Goal: Task Accomplishment & Management: Use online tool/utility

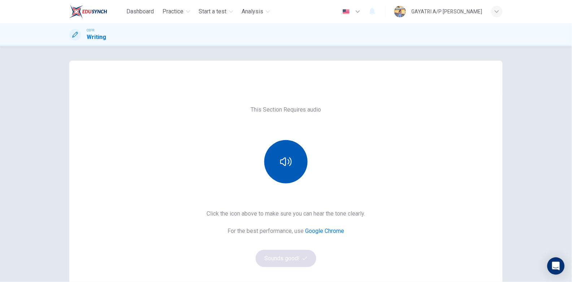
click at [292, 156] on button "button" at bounding box center [285, 161] width 43 height 43
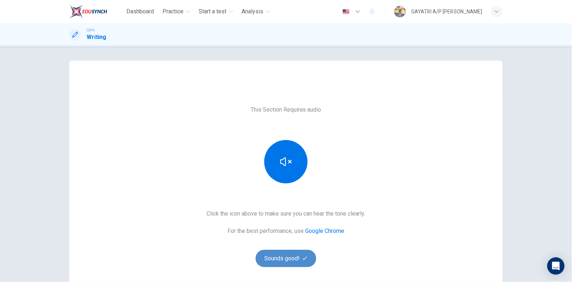
click at [283, 253] on button "Sounds good!" at bounding box center [286, 258] width 61 height 17
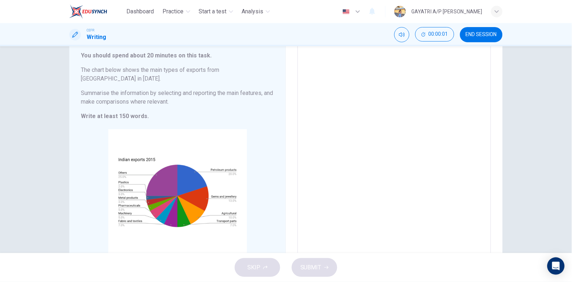
scroll to position [77, 0]
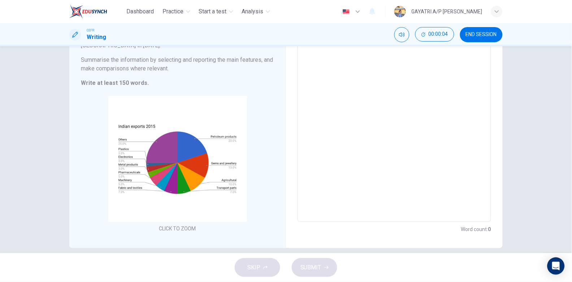
click at [316, 129] on textarea at bounding box center [395, 116] width 184 height 202
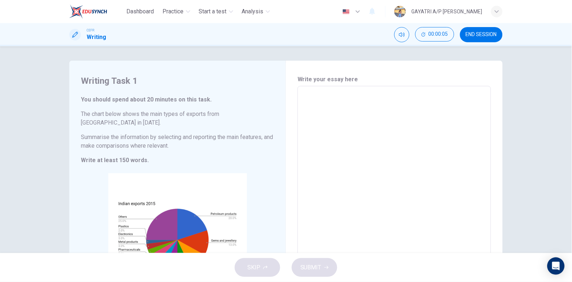
scroll to position [0, 0]
type textarea "u"
type textarea "x"
type textarea "us"
type textarea "x"
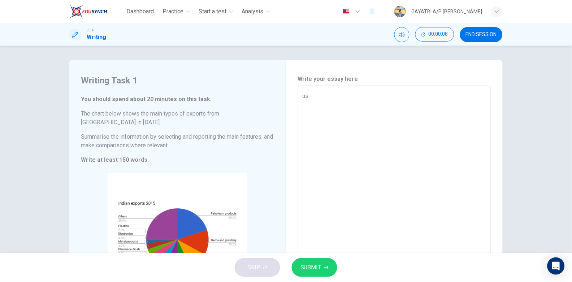
type textarea "usb"
type textarea "x"
type textarea "usbs"
type textarea "x"
type textarea "usbsn"
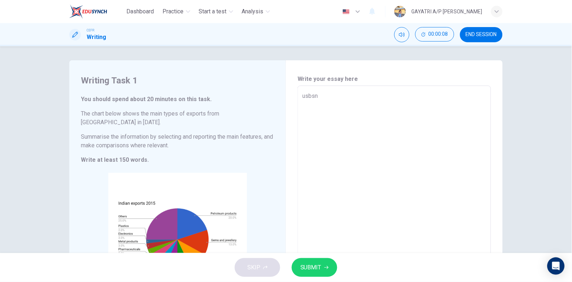
type textarea "x"
type textarea "usbsnk"
type textarea "x"
type textarea "usbsnksn"
type textarea "x"
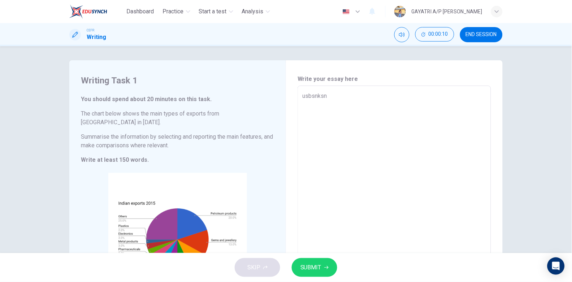
type textarea "usbsnksn"
click at [313, 267] on span "SUBMIT" at bounding box center [311, 268] width 21 height 10
type textarea "x"
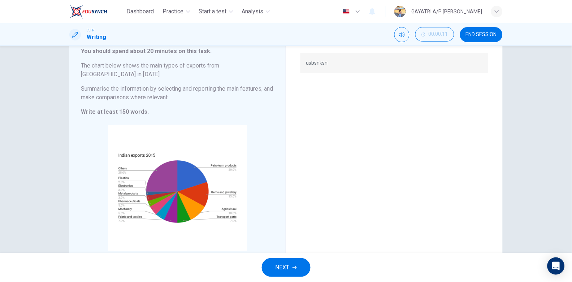
scroll to position [0, 0]
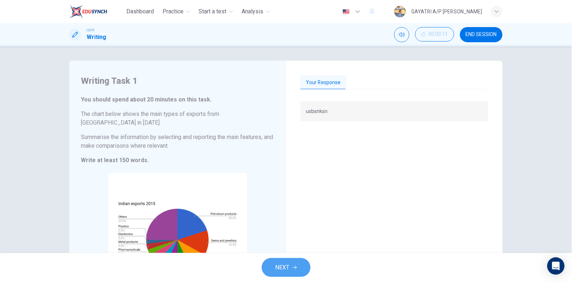
click at [285, 273] on span "NEXT" at bounding box center [283, 268] width 14 height 10
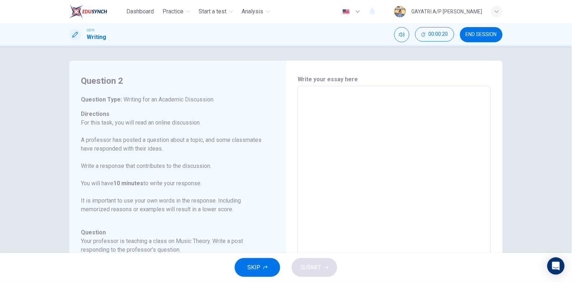
click at [319, 113] on textarea at bounding box center [395, 206] width 184 height 229
type textarea "k"
type textarea "x"
type textarea "kn"
type textarea "x"
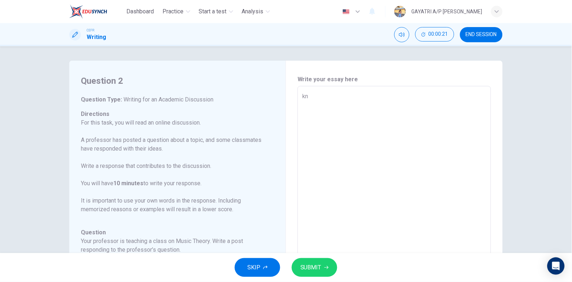
type textarea "knd"
type textarea "x"
type textarea "kndkc"
type textarea "x"
type textarea "kndkcs"
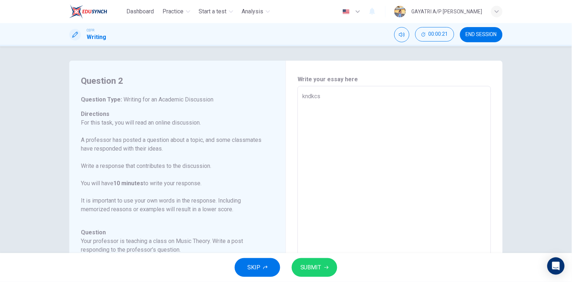
type textarea "x"
type textarea "kndkcsnc"
type textarea "x"
type textarea "kndkcsnck"
type textarea "x"
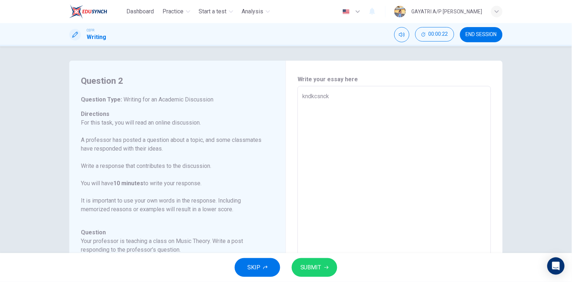
type textarea "kndkcsncks"
type textarea "x"
type textarea "kndkcsncksd"
type textarea "x"
type textarea "kndkcsncksd"
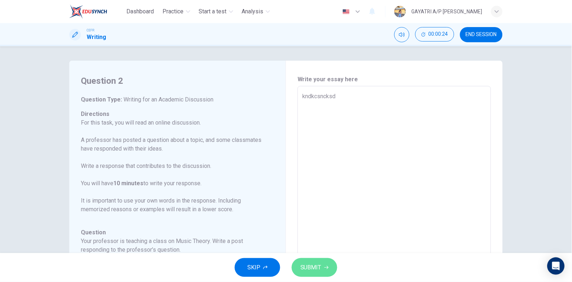
click at [314, 272] on span "SUBMIT" at bounding box center [311, 268] width 21 height 10
type textarea "x"
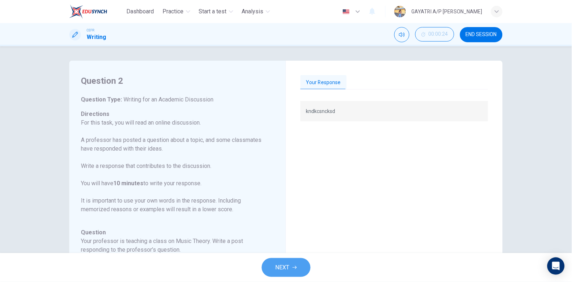
click at [285, 267] on span "NEXT" at bounding box center [283, 268] width 14 height 10
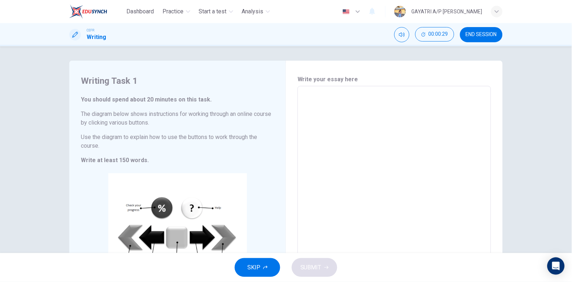
click at [315, 98] on textarea at bounding box center [395, 193] width 184 height 202
type textarea "n"
type textarea "x"
type textarea "nsk"
type textarea "x"
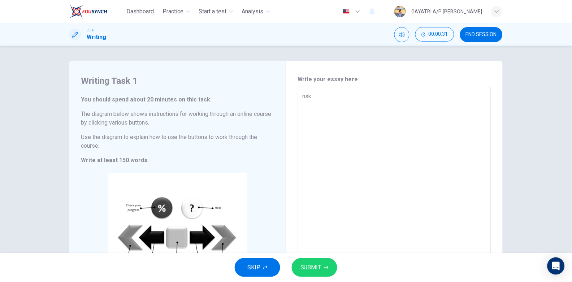
type textarea "nskn"
type textarea "x"
type textarea "nsknc"
type textarea "x"
type textarea "nsknck"
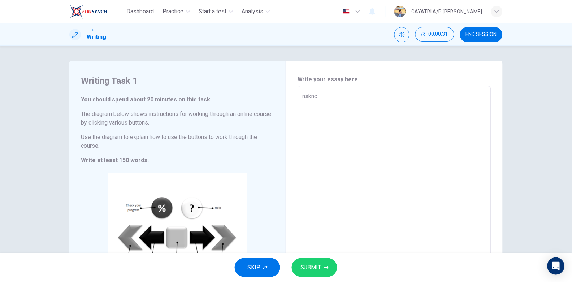
type textarea "x"
type textarea "nskncks"
type textarea "x"
type textarea "nskncks"
click at [318, 259] on button "SUBMIT" at bounding box center [315, 267] width 46 height 19
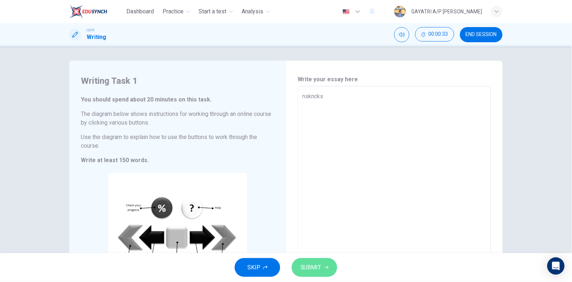
type textarea "x"
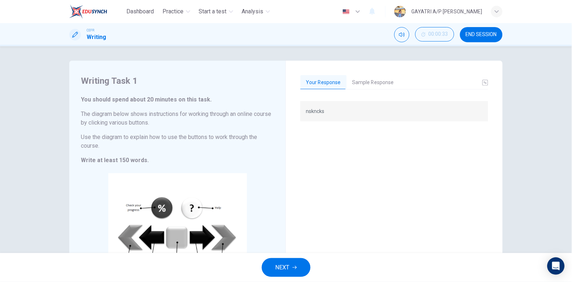
click at [369, 84] on button "Sample Response" at bounding box center [373, 82] width 53 height 15
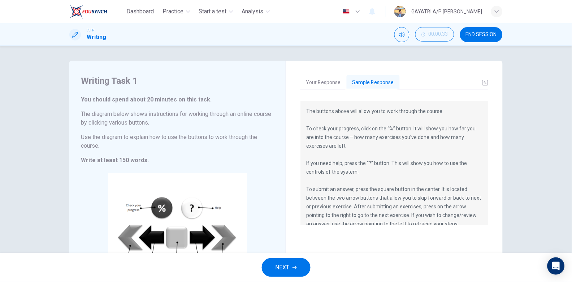
scroll to position [86, 0]
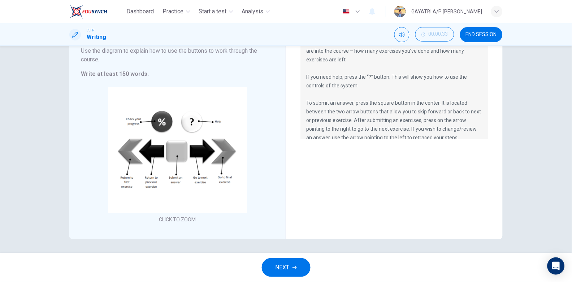
click at [282, 265] on span "NEXT" at bounding box center [283, 268] width 14 height 10
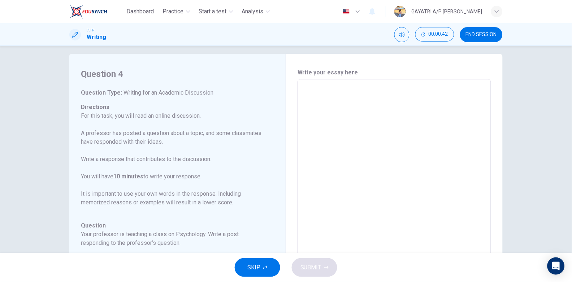
scroll to position [0, 0]
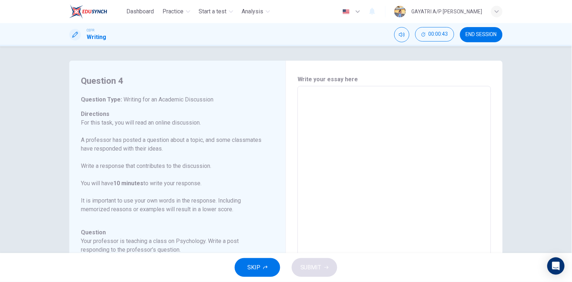
click at [313, 91] on div "x ​" at bounding box center [395, 206] width 194 height 241
type textarea "b"
type textarea "x"
type textarea "bh"
type textarea "x"
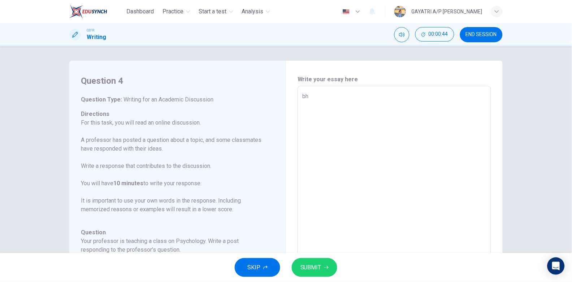
type textarea "bhd"
type textarea "x"
type textarea "bhdvc"
type textarea "x"
type textarea "bhdvcs"
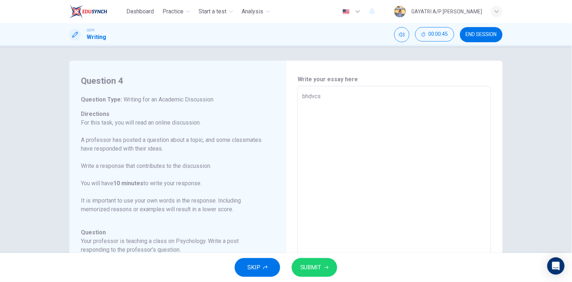
type textarea "x"
type textarea "bhdvcsb"
type textarea "x"
type textarea "bhdvcsbsh"
type textarea "x"
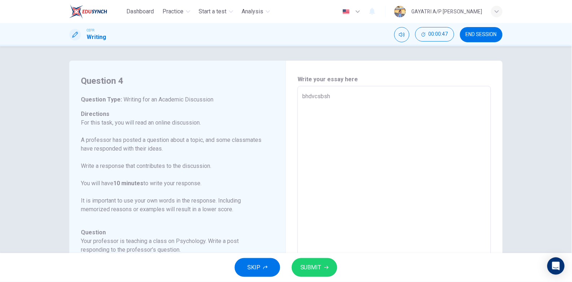
type textarea "bhdvcsbsh"
click at [312, 272] on span "SUBMIT" at bounding box center [311, 268] width 21 height 10
type textarea "x"
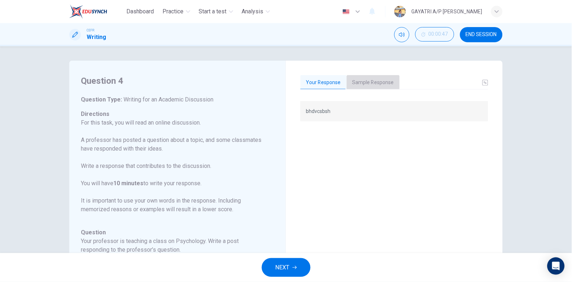
click at [370, 78] on button "Sample Response" at bounding box center [373, 82] width 53 height 15
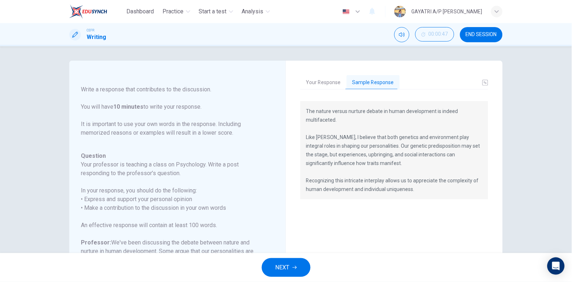
scroll to position [77, 0]
click at [286, 267] on span "NEXT" at bounding box center [283, 268] width 14 height 10
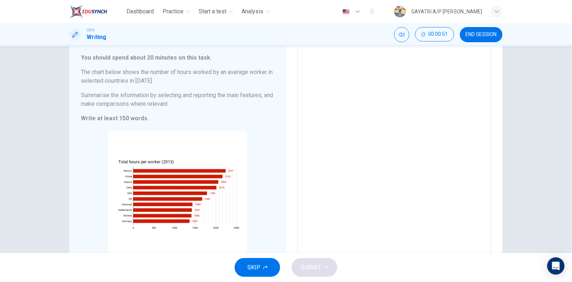
scroll to position [42, 0]
click at [481, 35] on span "END SESSION" at bounding box center [481, 35] width 31 height 6
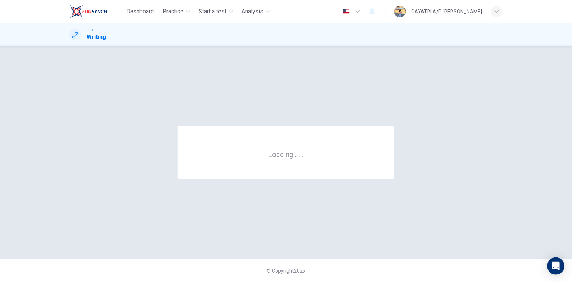
scroll to position [0, 0]
